Goal: Task Accomplishment & Management: Manage account settings

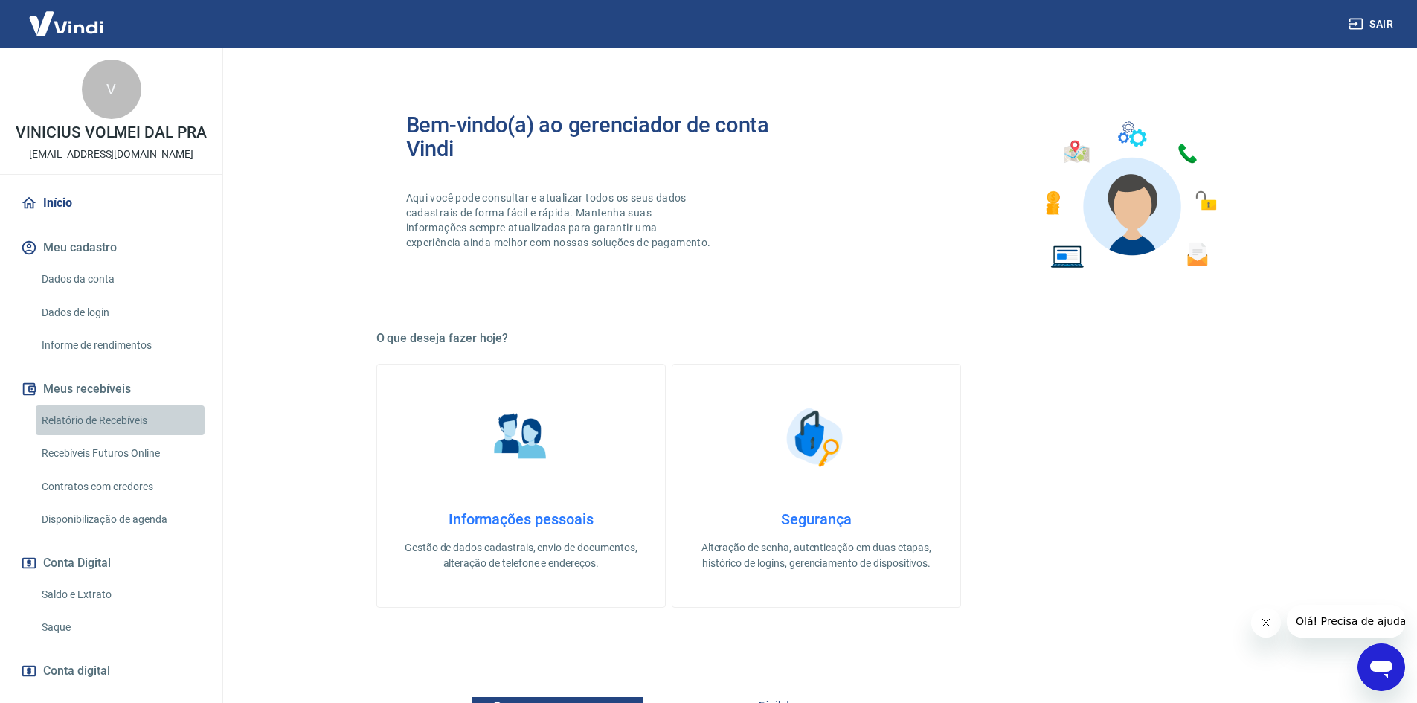
click at [140, 436] on link "Relatório de Recebíveis" at bounding box center [120, 421] width 169 height 31
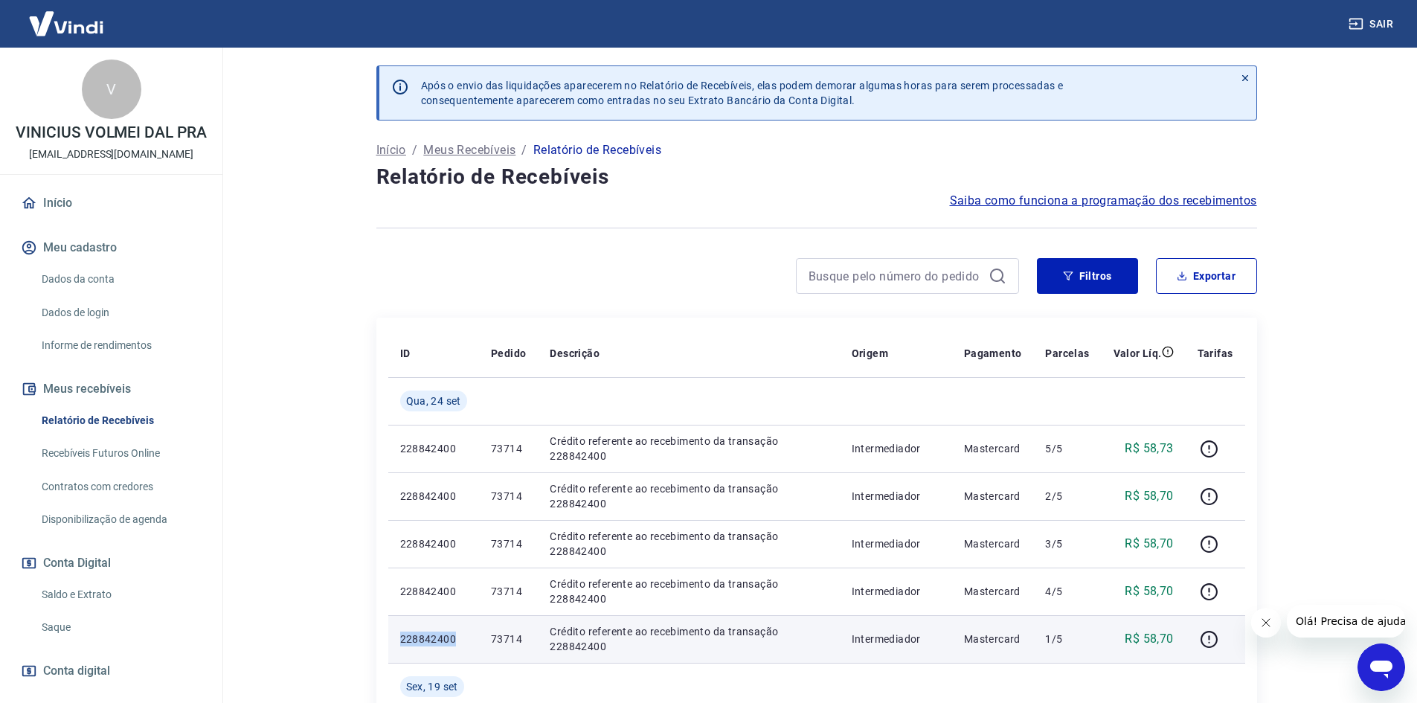
drag, startPoint x: 420, startPoint y: 637, endPoint x: 472, endPoint y: 631, distance: 51.7
click at [472, 631] on td "228842400" at bounding box center [433, 639] width 91 height 48
copy p "228842400"
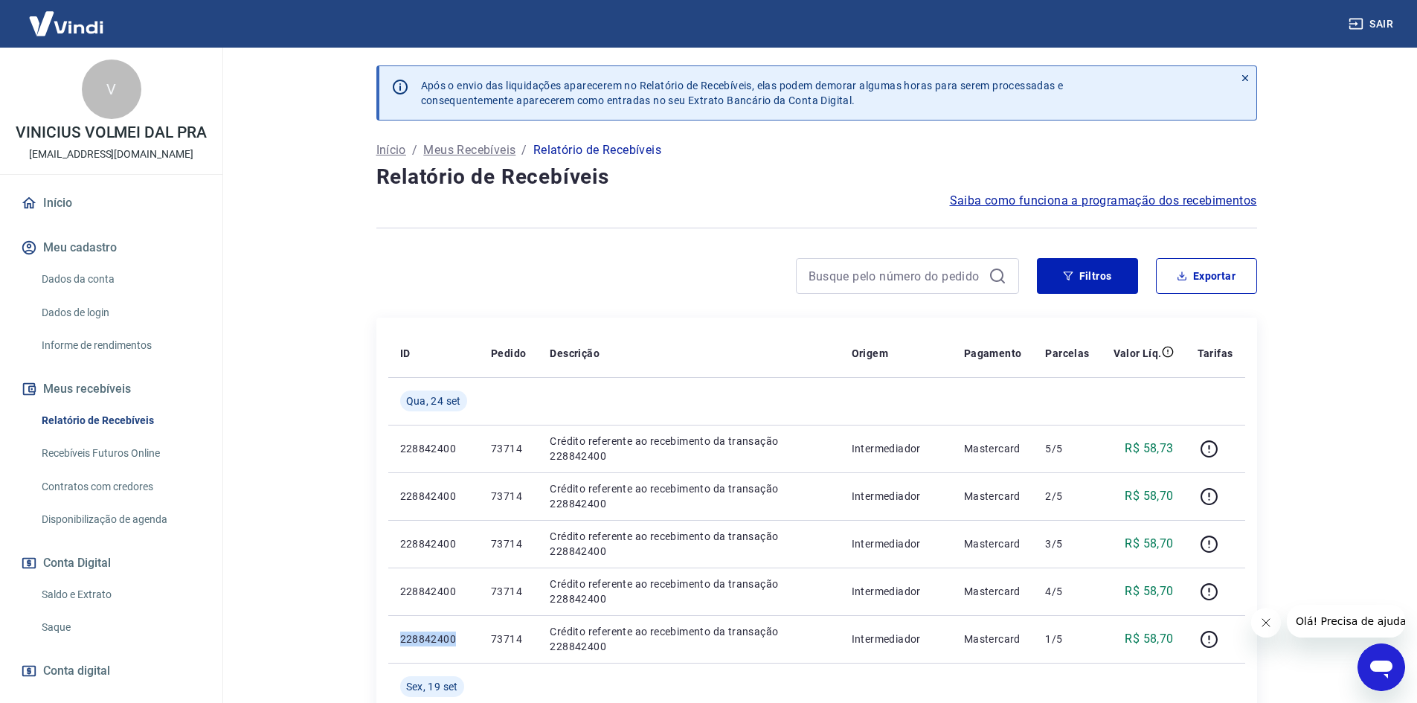
click at [100, 638] on link "Saque" at bounding box center [120, 627] width 169 height 31
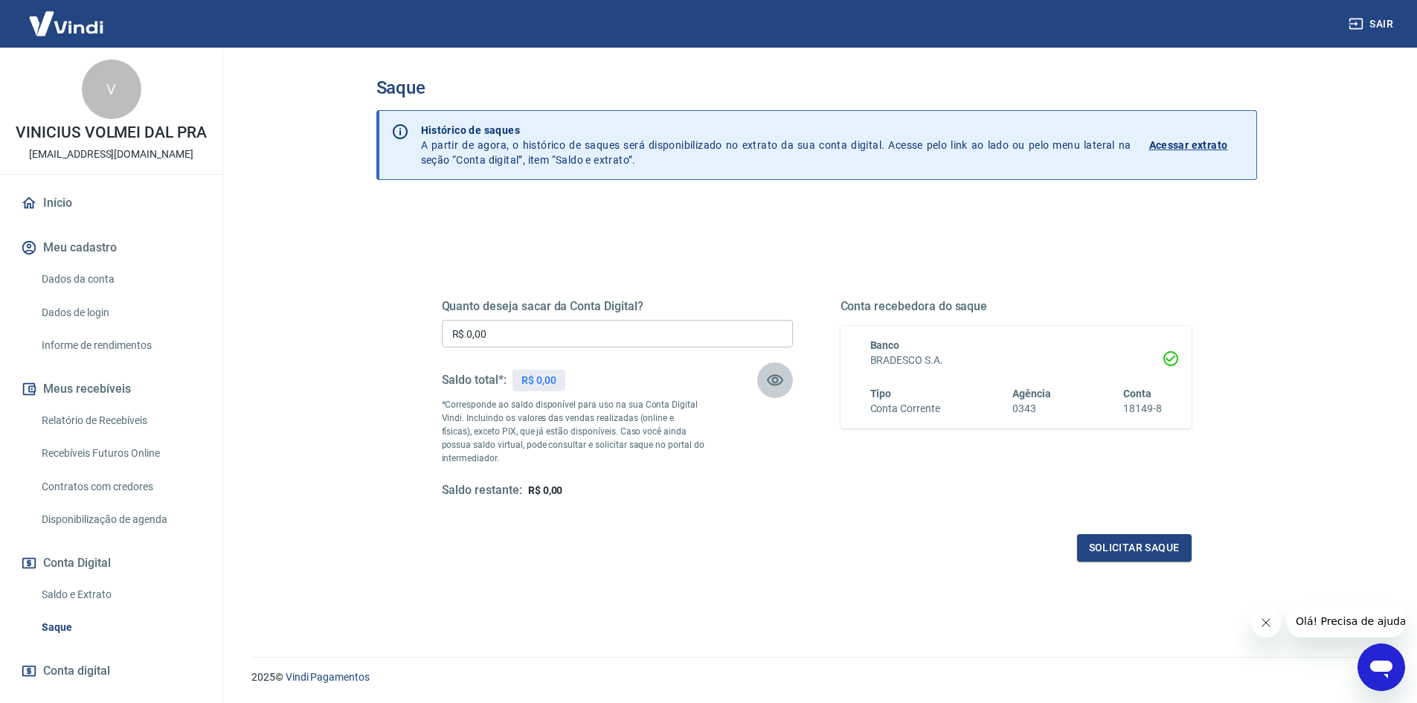
click at [768, 382] on icon "button" at bounding box center [775, 380] width 18 height 18
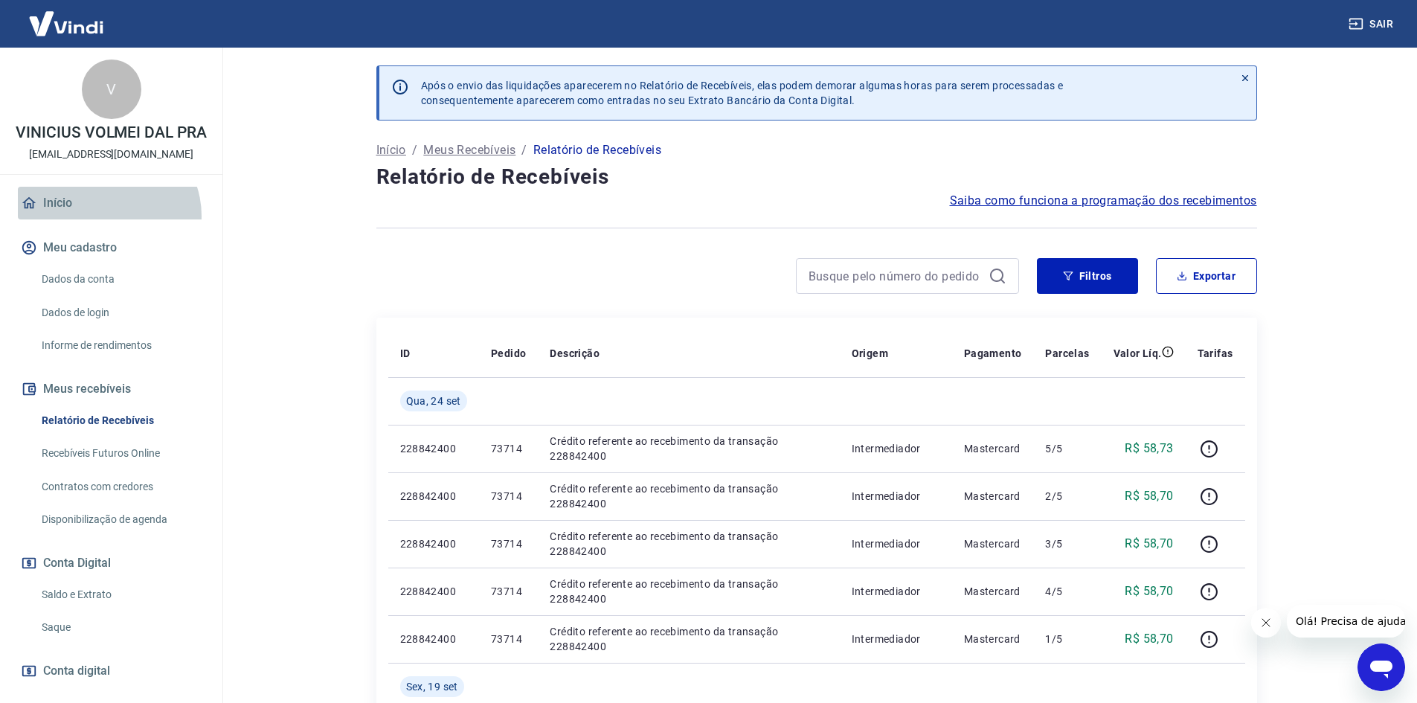
click at [107, 219] on link "Início" at bounding box center [111, 203] width 187 height 33
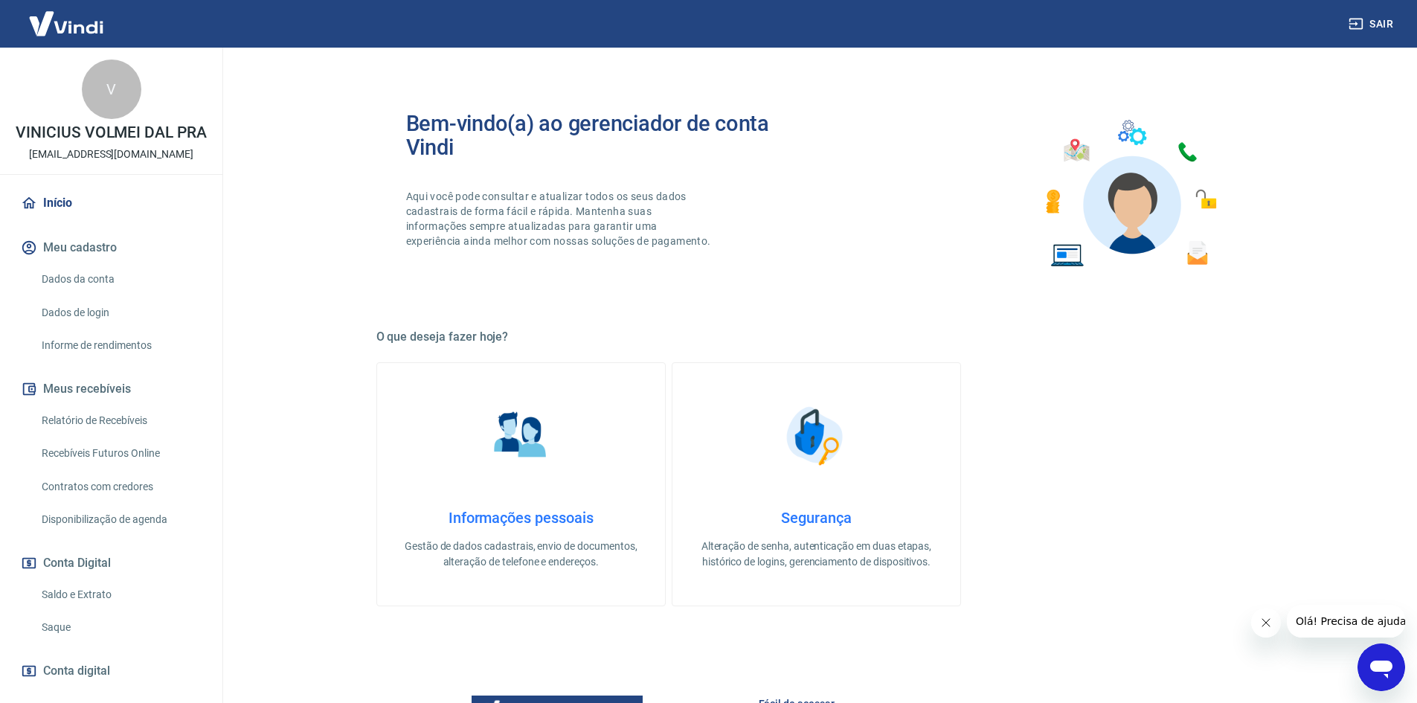
scroll to position [457, 0]
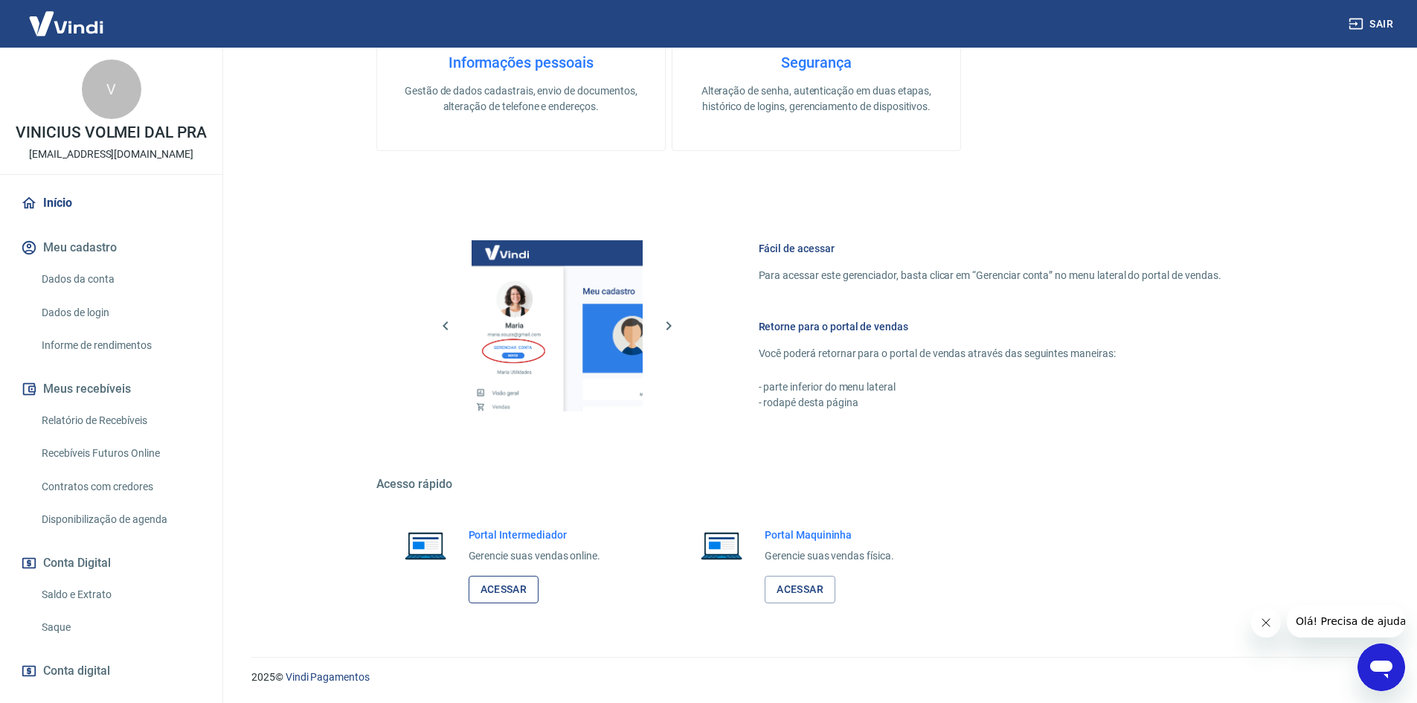
click at [495, 596] on link "Acessar" at bounding box center [504, 590] width 71 height 28
